Goal: Find specific page/section: Find specific page/section

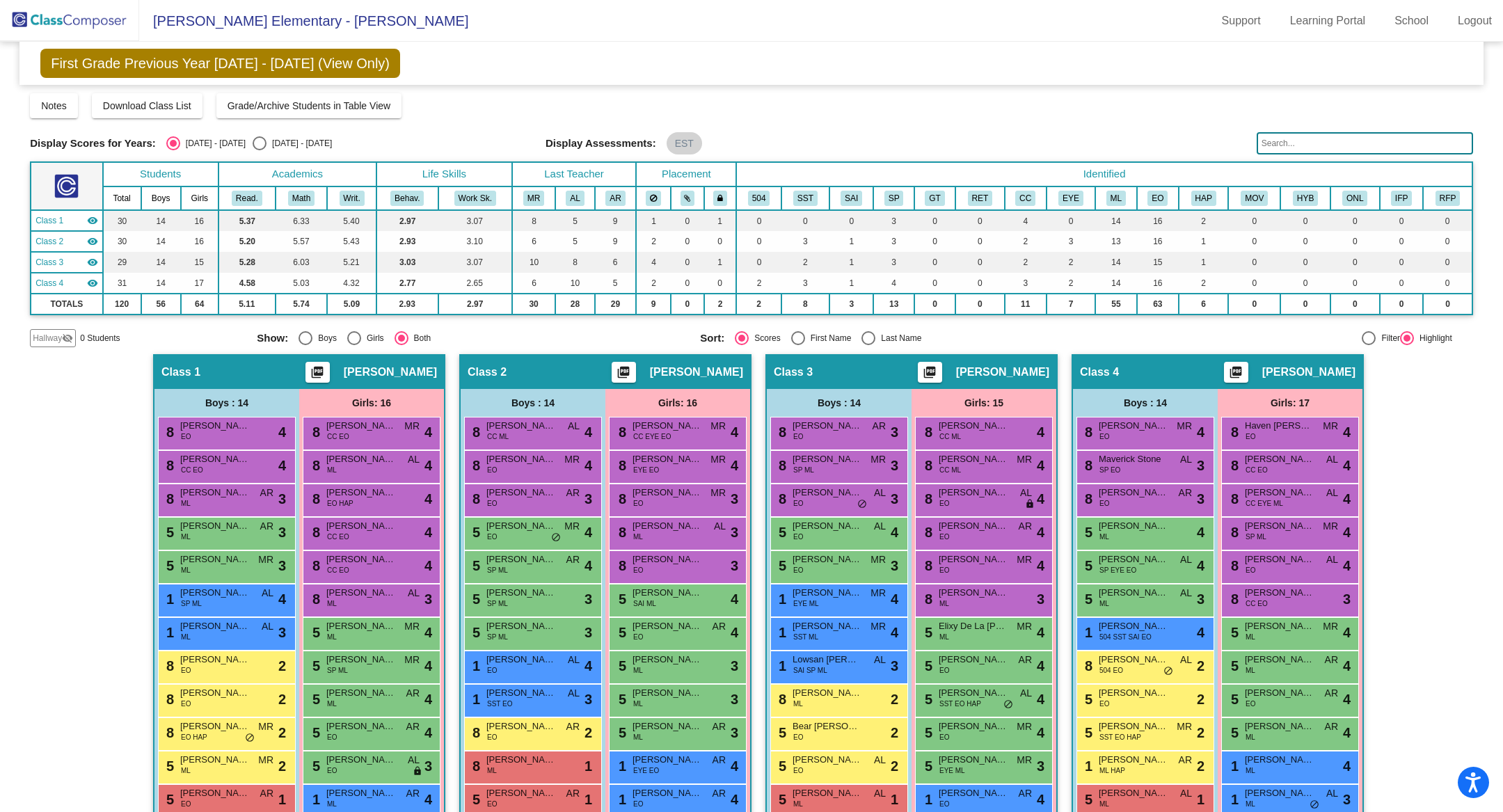
click at [55, 15] on img at bounding box center [69, 20] width 139 height 41
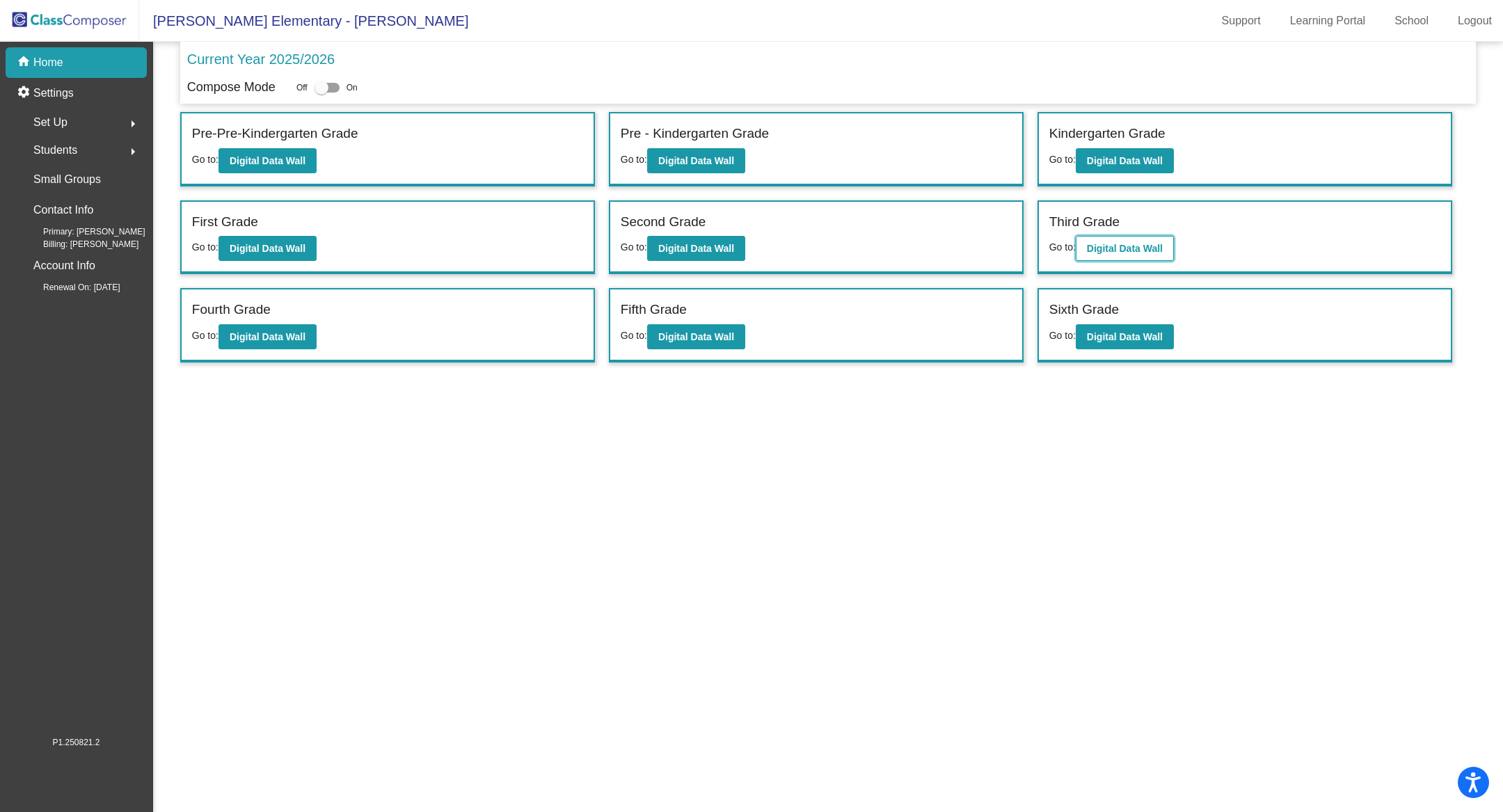
click at [1092, 243] on b "Digital Data Wall" at bounding box center [1124, 248] width 76 height 11
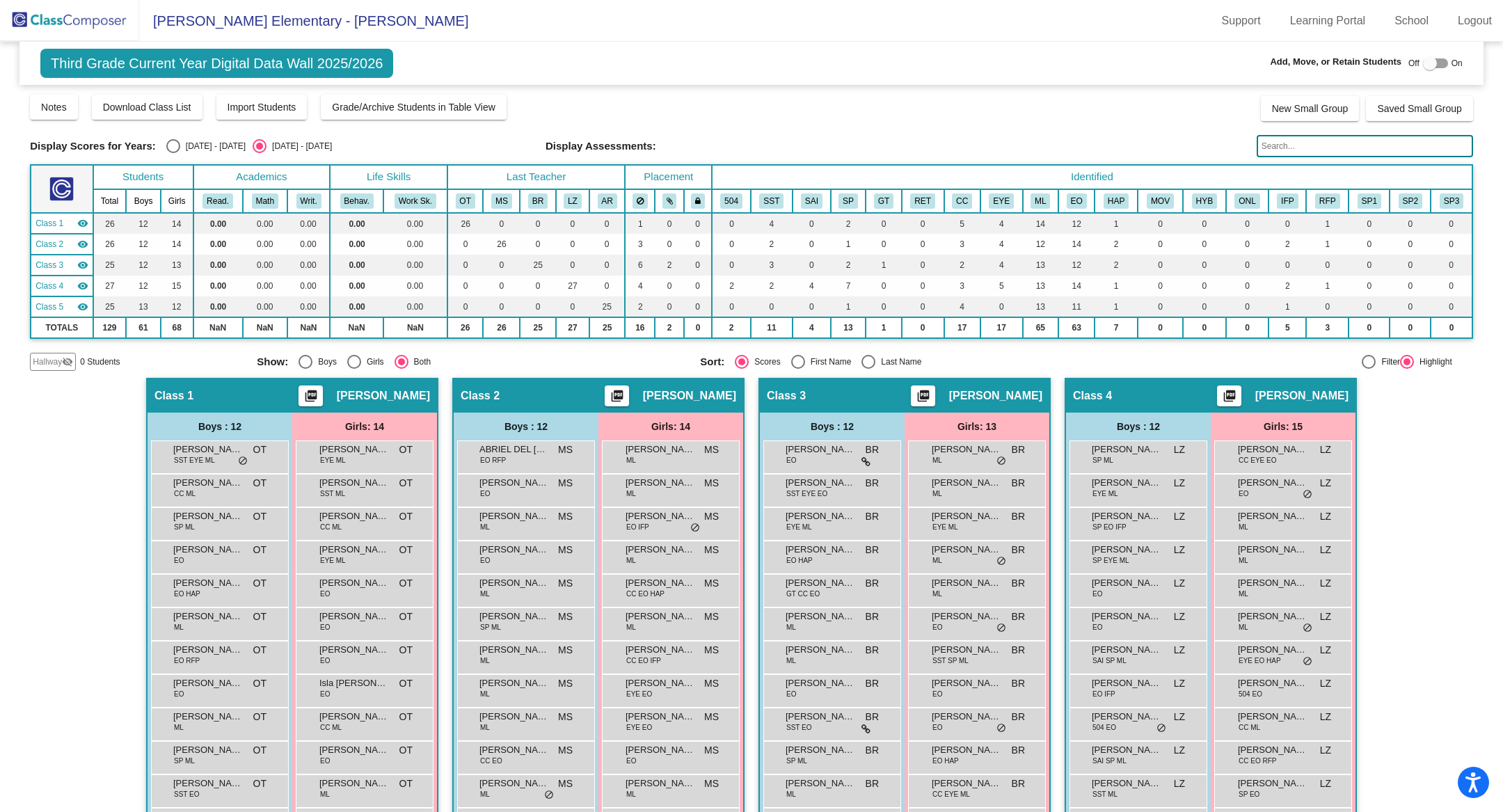
click at [188, 143] on div "[DATE] - [DATE]" at bounding box center [213, 146] width 65 height 12
click at [174, 153] on input "[DATE] - [DATE]" at bounding box center [173, 153] width 1 height 1
radio input "true"
